Goal: Task Accomplishment & Management: Use online tool/utility

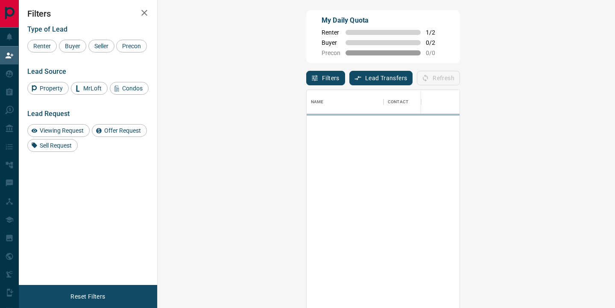
scroll to position [233, 439]
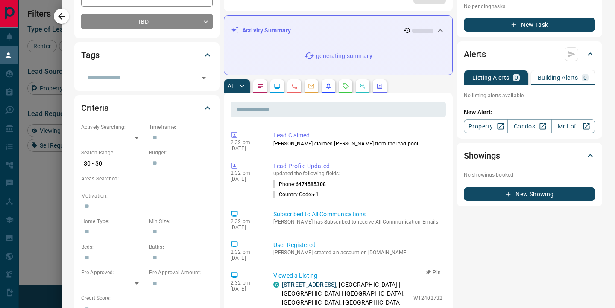
scroll to position [0, 0]
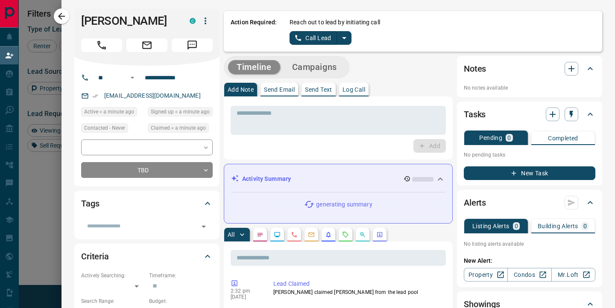
click at [346, 39] on icon "split button" at bounding box center [344, 38] width 10 height 10
click at [325, 70] on li "Log Manual Call" at bounding box center [320, 67] width 52 height 13
click at [302, 34] on button "Log Manual Call" at bounding box center [317, 38] width 56 height 14
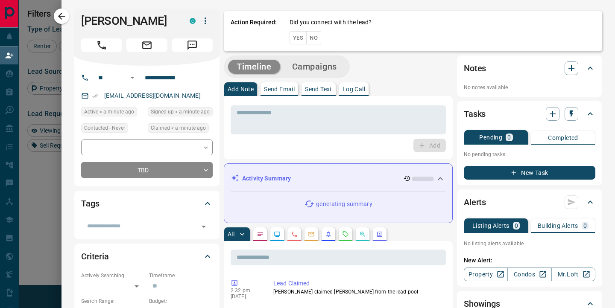
click at [296, 36] on button "Yes" at bounding box center [297, 37] width 17 height 13
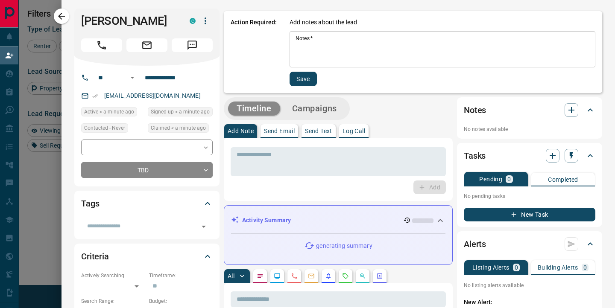
click at [310, 47] on textarea "Notes   *" at bounding box center [442, 49] width 294 height 29
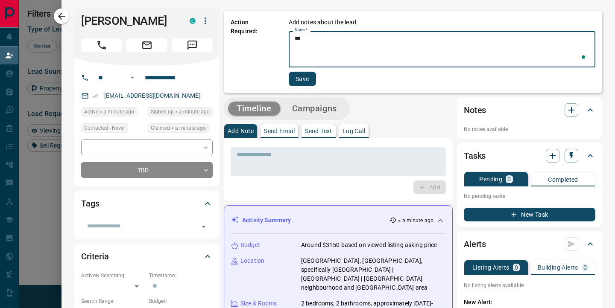
type textarea "***"
click at [301, 79] on button "Save" at bounding box center [302, 79] width 27 height 15
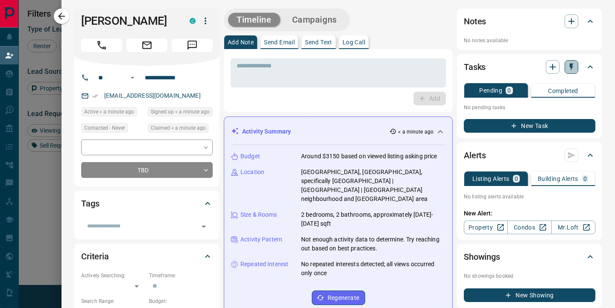
click at [572, 65] on icon "button" at bounding box center [571, 67] width 9 height 9
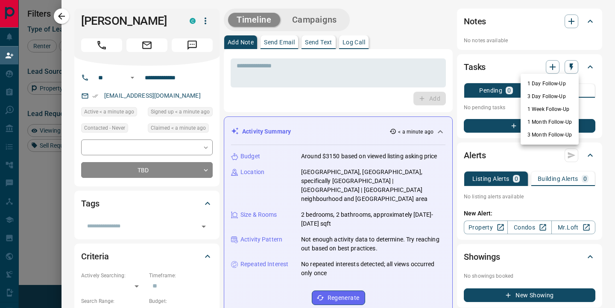
click at [557, 83] on li "1 Day Follow-Up" at bounding box center [549, 83] width 58 height 13
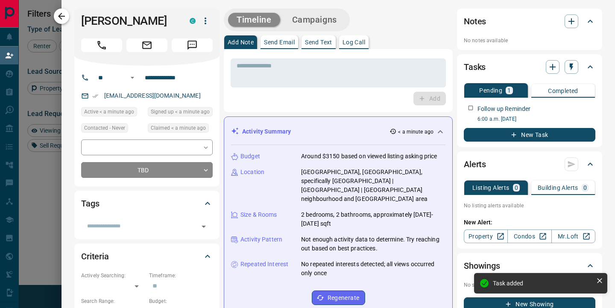
click at [66, 15] on icon "button" at bounding box center [61, 16] width 10 height 10
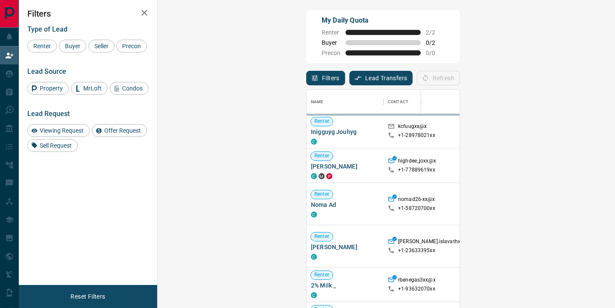
scroll to position [233, 439]
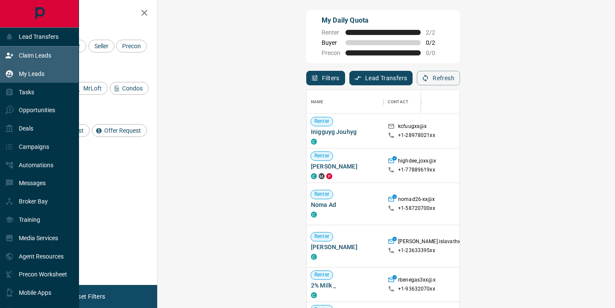
click at [10, 70] on icon at bounding box center [9, 74] width 9 height 9
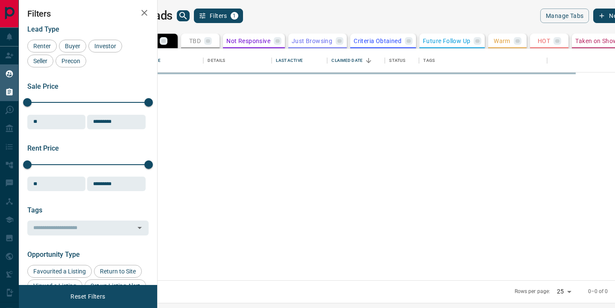
scroll to position [232, 453]
click at [44, 91] on div "Sale Price 0 5500000 Sale price range ** ​ Input sale price range Sale price ra…" at bounding box center [87, 105] width 121 height 47
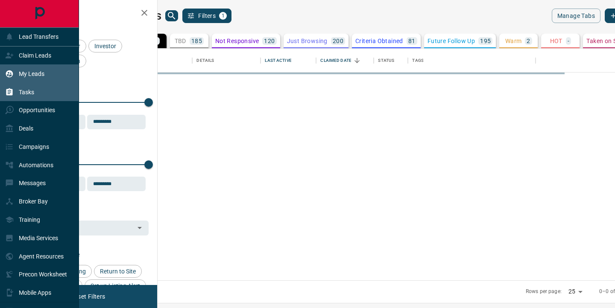
click at [11, 89] on icon at bounding box center [9, 91] width 6 height 7
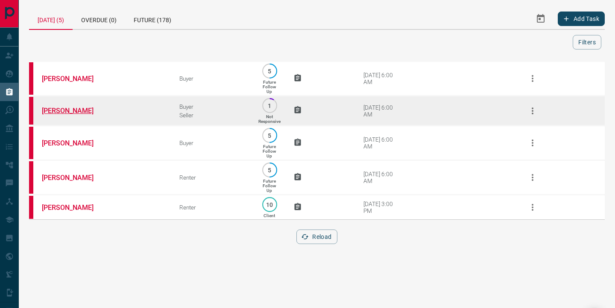
click at [82, 111] on link "[PERSON_NAME]" at bounding box center [74, 111] width 64 height 8
